Goal: Use online tool/utility: Utilize a website feature to perform a specific function

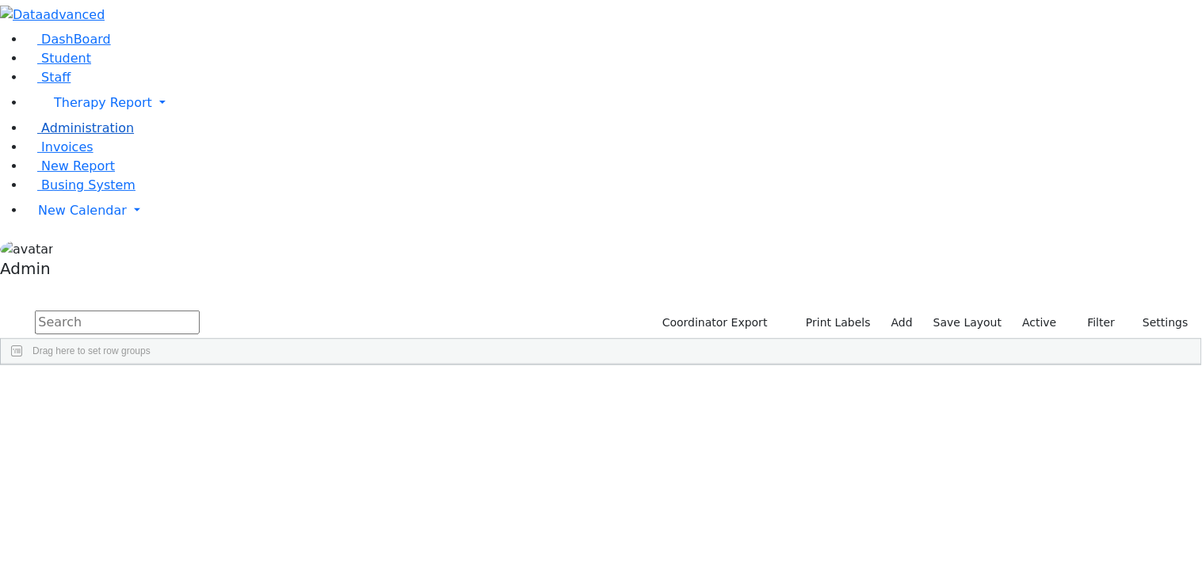
click at [66, 135] on span "Administration" at bounding box center [87, 127] width 93 height 15
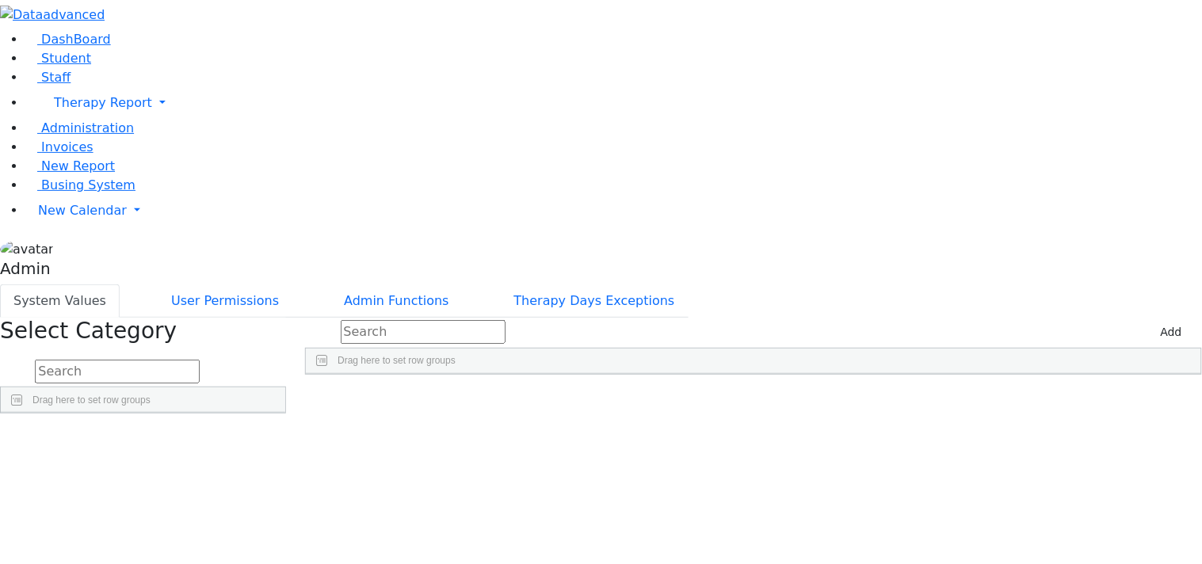
click at [274, 463] on link "Detail" at bounding box center [252, 475] width 43 height 25
click at [274, 485] on link "Detail" at bounding box center [252, 497] width 43 height 25
click at [274, 506] on link "Detail" at bounding box center [252, 518] width 43 height 25
click at [274, 528] on link "Detail" at bounding box center [252, 540] width 43 height 25
click at [274, 549] on link "Detail" at bounding box center [252, 561] width 43 height 25
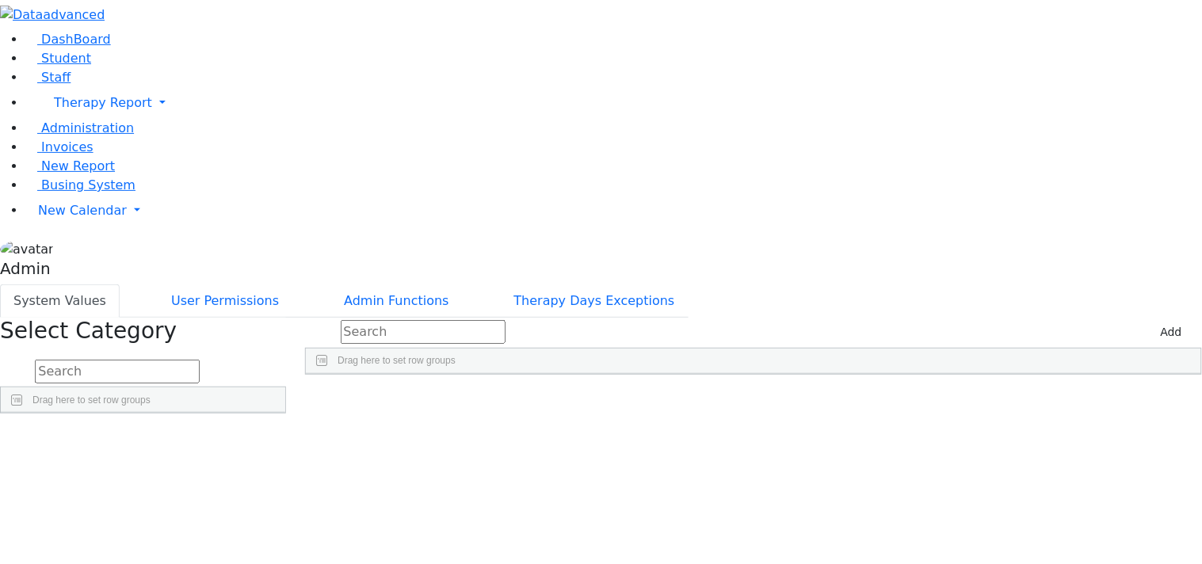
click at [75, 66] on span "Student" at bounding box center [66, 58] width 50 height 15
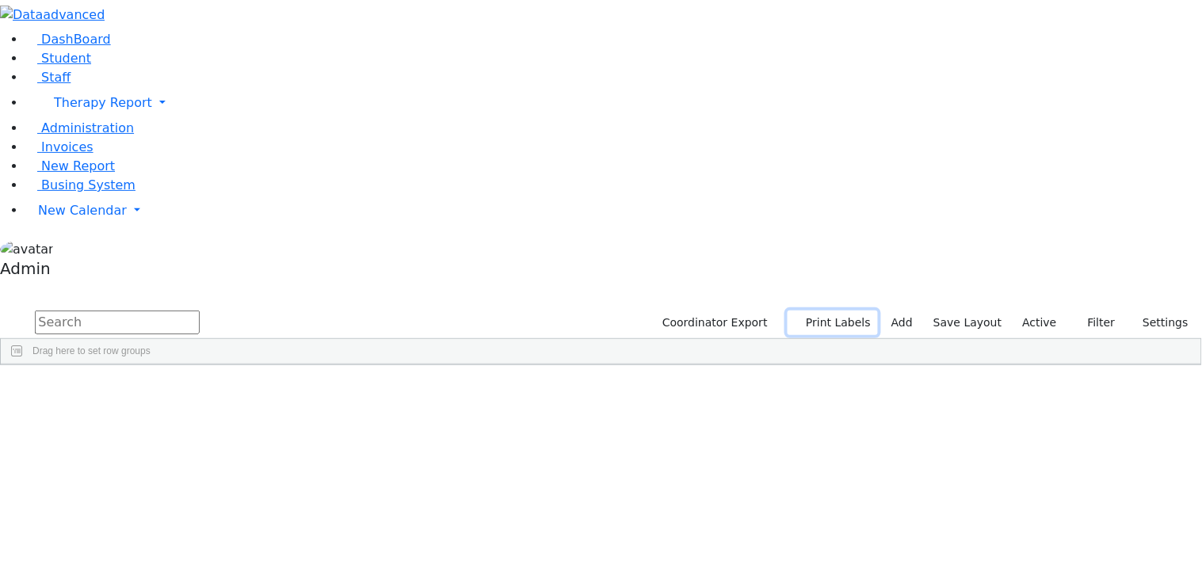
click at [822, 311] on button "Print Labels" at bounding box center [832, 323] width 90 height 25
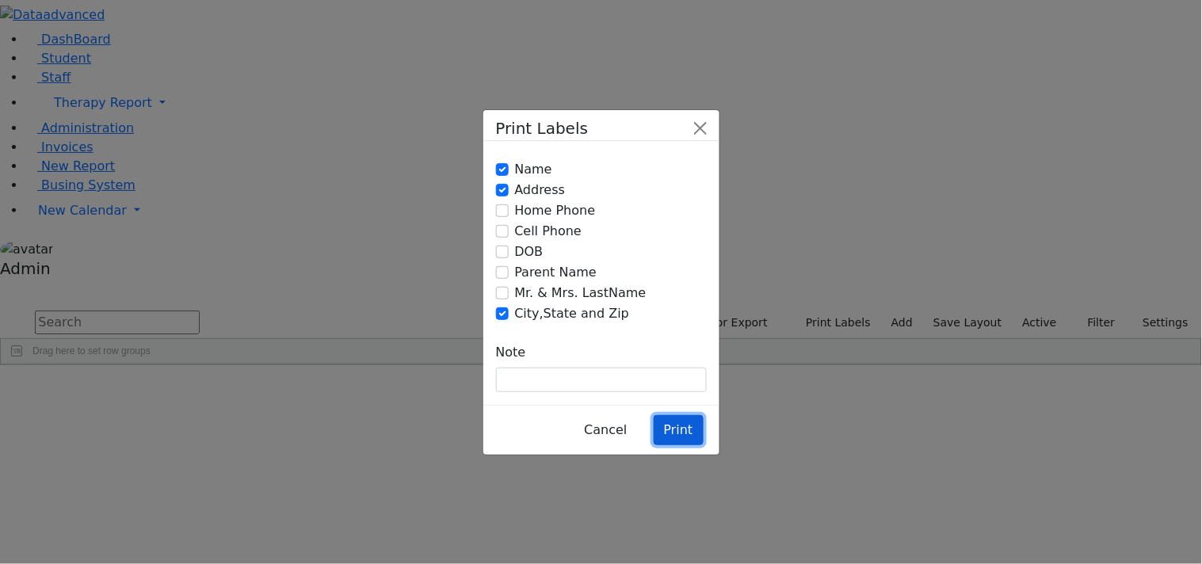
click at [675, 415] on button "Print" at bounding box center [679, 430] width 50 height 30
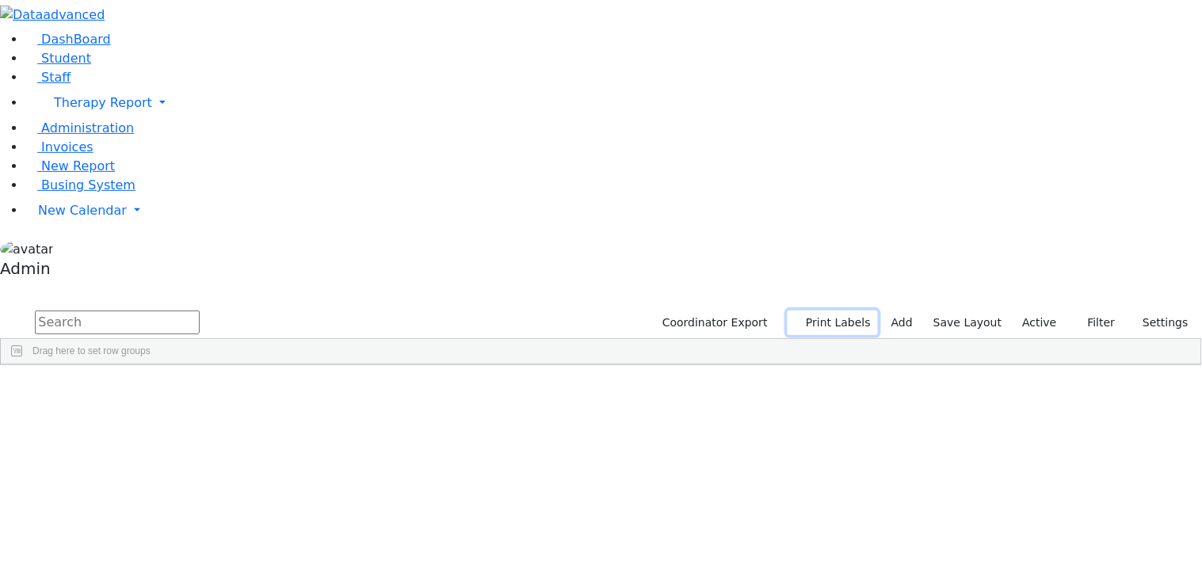
click at [835, 230] on button "Print Labels" at bounding box center [832, 323] width 90 height 25
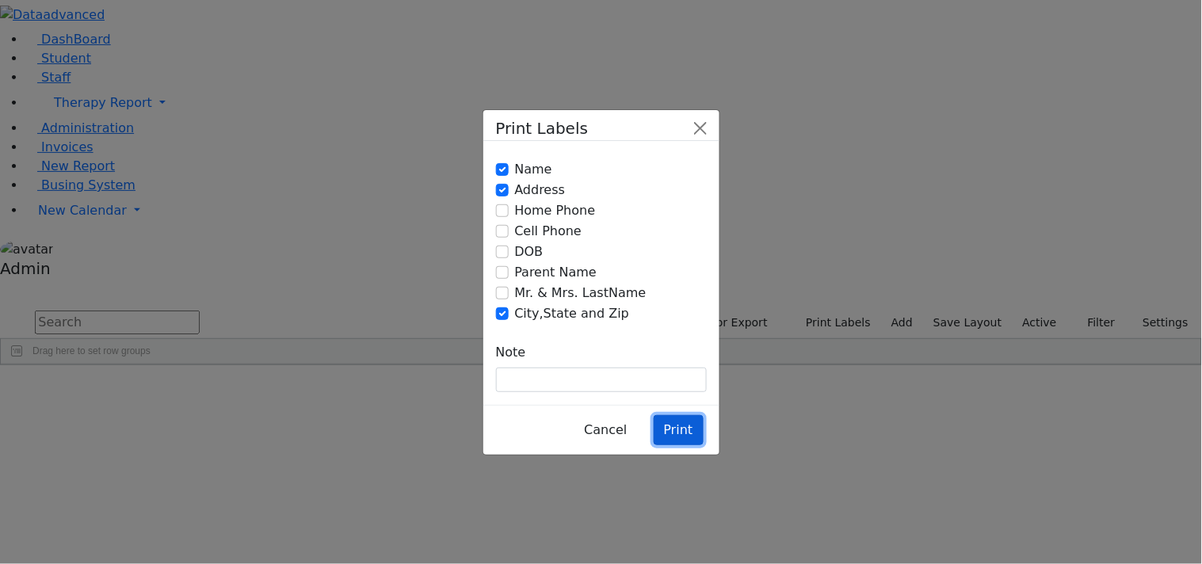
click at [662, 230] on button "Print" at bounding box center [679, 430] width 50 height 30
